Goal: Navigation & Orientation: Go to known website

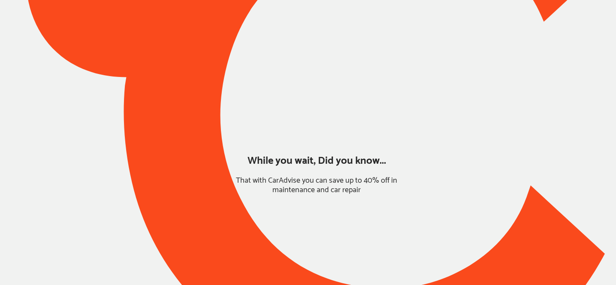
type input "*****"
